Goal: Task Accomplishment & Management: Manage account settings

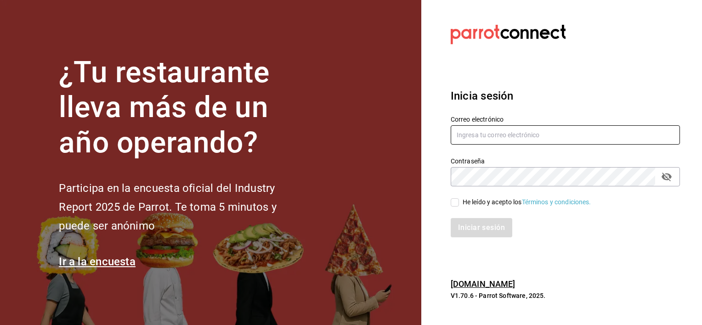
type input "[EMAIL_ADDRESS][DOMAIN_NAME]"
click at [458, 199] on input "He leído y acepto los Términos y condiciones." at bounding box center [454, 202] width 8 height 8
checkbox input "true"
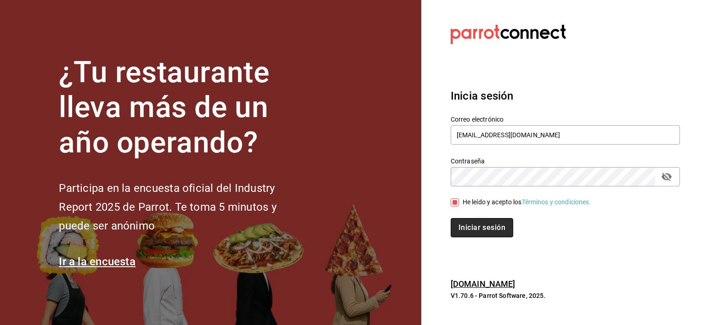
click at [465, 235] on button "Iniciar sesión" at bounding box center [481, 227] width 62 height 19
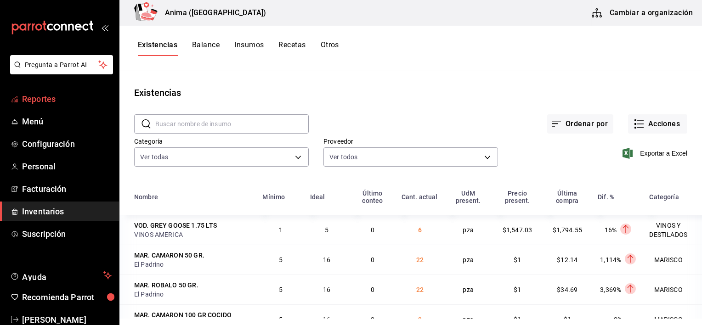
click at [66, 97] on span "Reportes" at bounding box center [67, 99] width 90 height 12
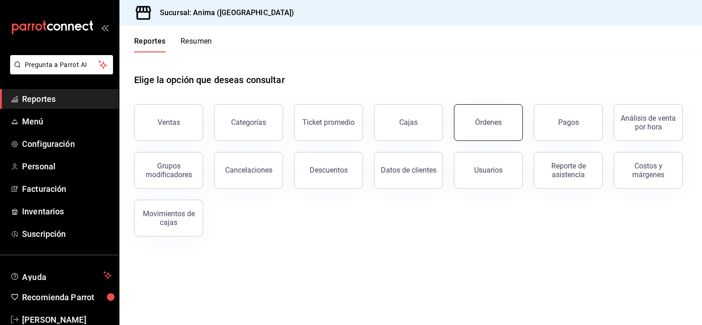
click at [483, 111] on button "Órdenes" at bounding box center [488, 122] width 69 height 37
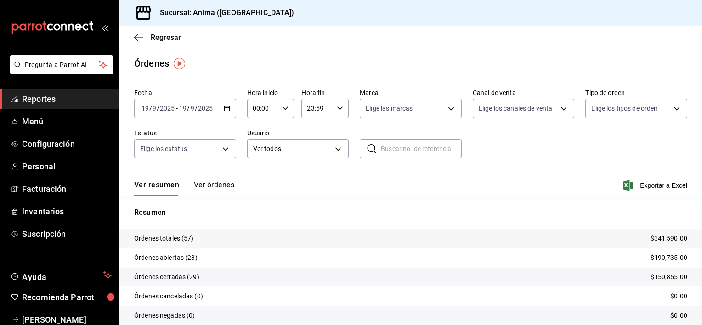
click at [215, 185] on button "Ver órdenes" at bounding box center [214, 188] width 40 height 16
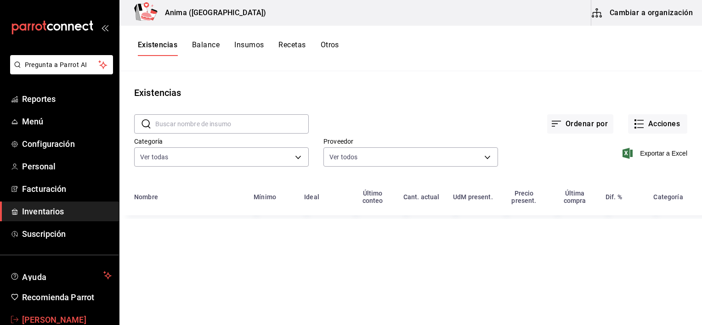
click at [66, 316] on span "Vanessa Robles" at bounding box center [67, 320] width 90 height 12
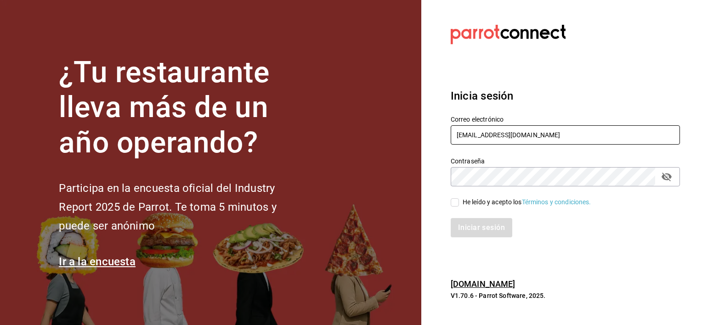
click at [479, 133] on input "[EMAIL_ADDRESS][DOMAIN_NAME]" at bounding box center [564, 134] width 229 height 19
type input "josealejandrovillazavala@gmail.com"
click at [456, 204] on input "He leído y acepto los Términos y condiciones." at bounding box center [454, 202] width 8 height 8
checkbox input "true"
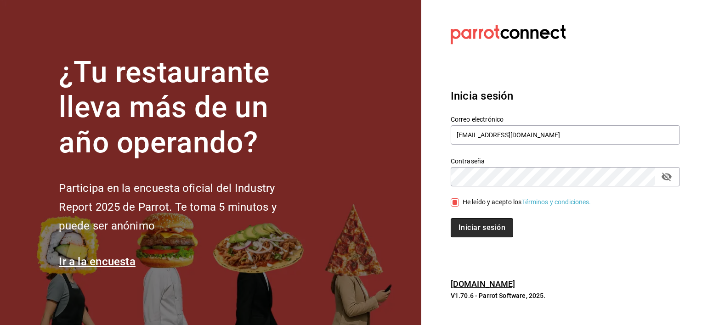
click at [469, 222] on button "Iniciar sesión" at bounding box center [481, 227] width 62 height 19
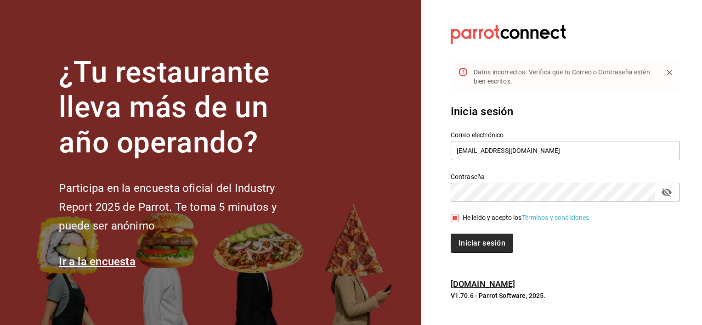
click at [484, 244] on button "Iniciar sesión" at bounding box center [481, 243] width 62 height 19
